Goal: Find contact information: Find contact information

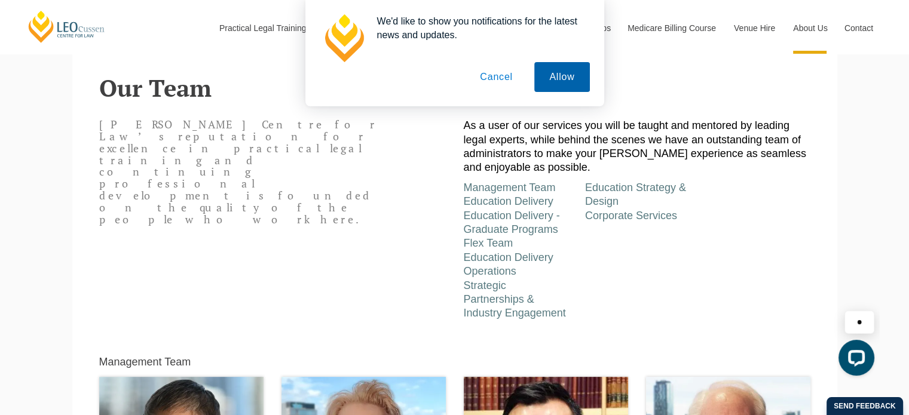
click at [542, 75] on button "Allow" at bounding box center [561, 77] width 55 height 30
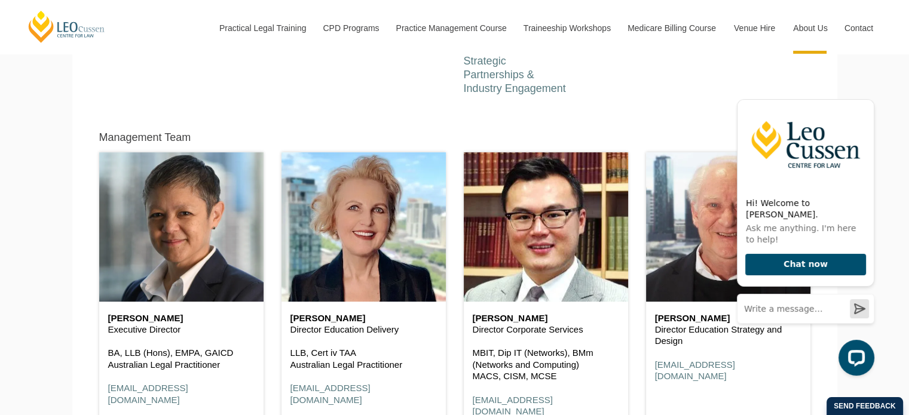
scroll to position [558, 0]
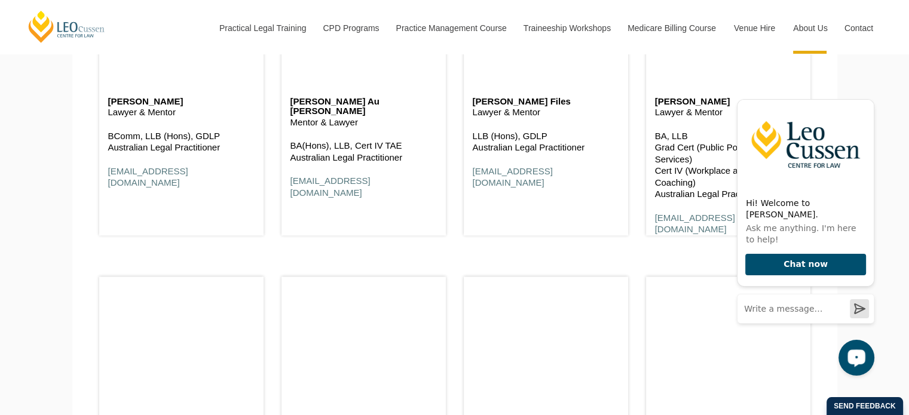
scroll to position [1794, 0]
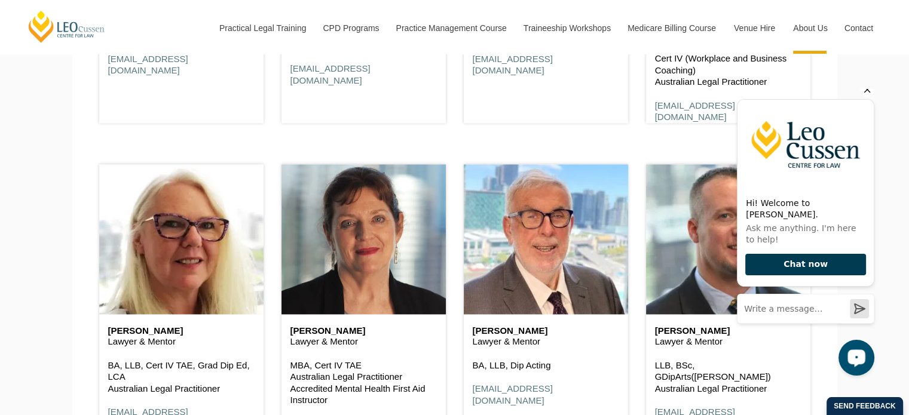
click at [780, 271] on button "Chat now" at bounding box center [806, 265] width 121 height 22
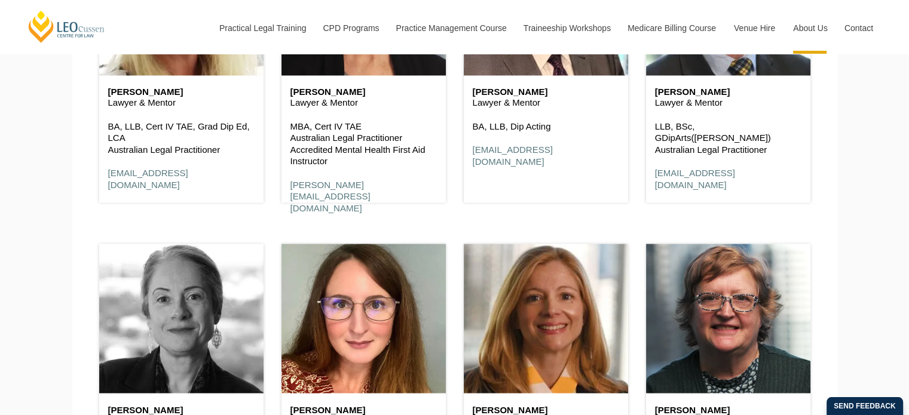
scroll to position [2351, 0]
